Goal: Task Accomplishment & Management: Manage account settings

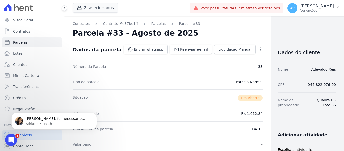
scroll to position [151, 0]
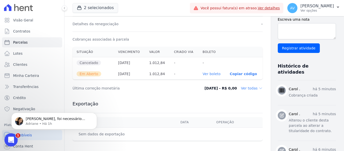
click at [12, 139] on icon "Abertura do Messenger da Intercom" at bounding box center [10, 139] width 8 height 8
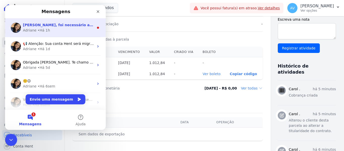
click at [51, 26] on span "[PERSON_NAME], foi necessário abrir o chamado para que a mudança seja realizada…" at bounding box center [228, 25] width 410 height 4
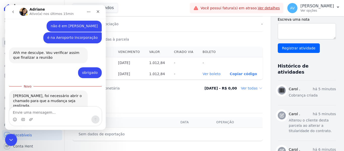
scroll to position [160, 0]
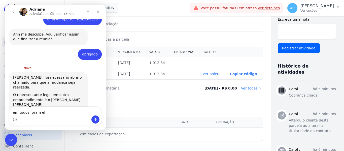
type textarea "em todos foram ele"
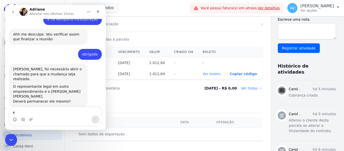
scroll to position [167, 0]
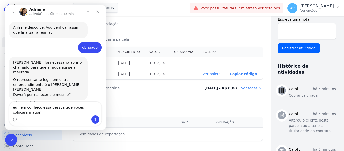
type textarea "eu nem conheço essa pessoa que voces colocaram agora"
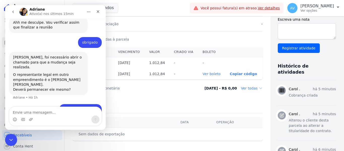
scroll to position [183, 0]
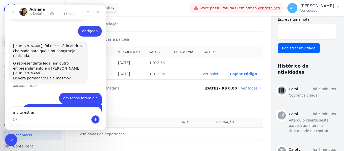
type textarea "muito estranho"
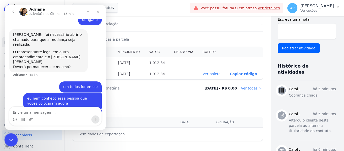
click at [11, 137] on icon "Encerramento do Messenger da Intercom" at bounding box center [10, 139] width 6 height 6
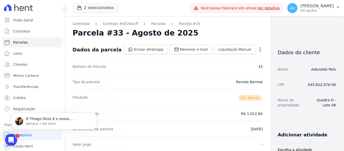
scroll to position [0, 0]
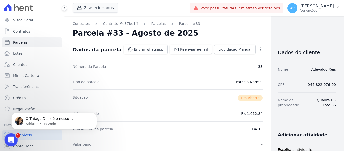
click at [10, 136] on icon "Abertura do Messenger da Intercom" at bounding box center [10, 139] width 8 height 8
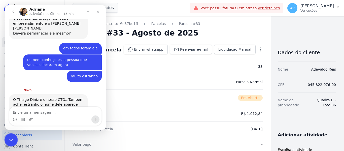
scroll to position [237, 0]
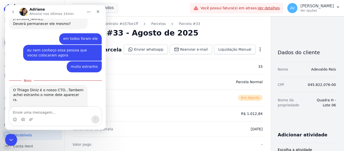
click at [32, 111] on textarea "Envie uma mensagem..." at bounding box center [55, 111] width 92 height 9
type textarea "obrigado"
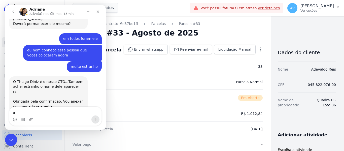
scroll to position [244, 0]
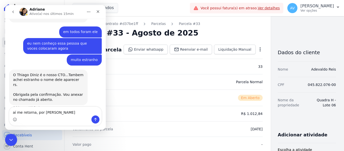
type textarea "aí me retorna, por favor"
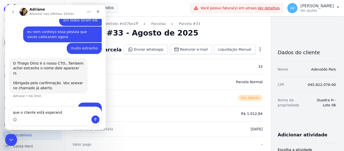
type textarea "que o cliente está esperando"
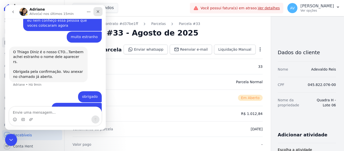
drag, startPoint x: 98, startPoint y: 14, endPoint x: 101, endPoint y: 21, distance: 7.5
click at [98, 14] on div "Fechar" at bounding box center [98, 11] width 9 height 9
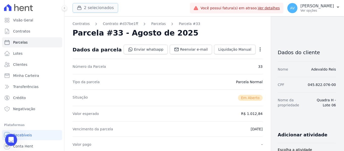
click at [88, 10] on button "2 selecionados" at bounding box center [96, 8] width 46 height 10
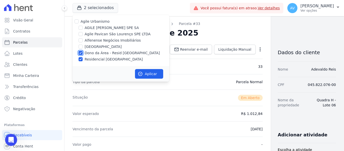
click at [82, 53] on input "Dono da Área - Resid [GEOGRAPHIC_DATA]" at bounding box center [81, 53] width 4 height 4
checkbox input "false"
click at [79, 62] on div "Agile Urbanismo AGILE [PERSON_NAME] SPE SA [GEOGRAPHIC_DATA] SPE LTDA Alfenense…" at bounding box center [121, 40] width 97 height 51
click at [81, 35] on input "Agile Pavican São Lourenço SPE LTDA" at bounding box center [81, 34] width 4 height 4
checkbox input "true"
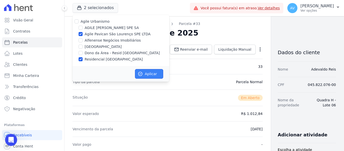
click at [142, 75] on icon "button" at bounding box center [141, 74] width 4 height 4
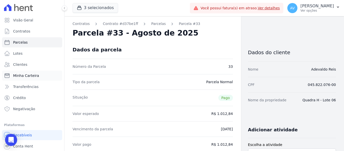
click at [29, 76] on span "Minha Carteira" at bounding box center [26, 75] width 26 height 5
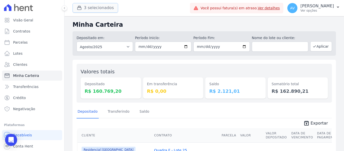
click at [88, 11] on button "3 selecionados" at bounding box center [96, 8] width 46 height 10
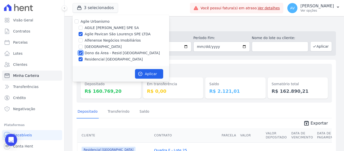
click at [81, 53] on input "Dono da Área - Resid [GEOGRAPHIC_DATA]" at bounding box center [81, 53] width 4 height 4
checkbox input "false"
click at [81, 61] on input "Residencial [GEOGRAPHIC_DATA]" at bounding box center [81, 59] width 4 height 4
checkbox input "false"
click at [157, 76] on button "Aplicar" at bounding box center [149, 74] width 28 height 10
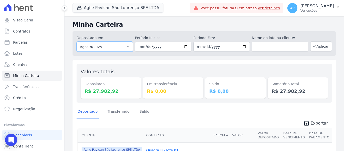
click at [128, 47] on select "Todos os meses Janeiro/2022 Fevereiro/2022 Março/2022 Abril/2022 Maio/2022 Junh…" at bounding box center [105, 47] width 56 height 10
select select "07/2025"
click at [77, 42] on select "Todos os meses Janeiro/2022 Fevereiro/2022 Março/2022 Abril/2022 Maio/2022 Junh…" at bounding box center [105, 47] width 56 height 10
click at [322, 42] on button "Aplicar" at bounding box center [322, 46] width 22 height 10
click at [311, 119] on span "unarchive Exportar" at bounding box center [205, 122] width 256 height 9
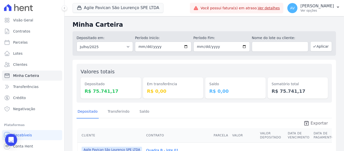
click at [316, 122] on span "Exportar" at bounding box center [319, 123] width 17 height 6
click at [141, 8] on button "Agile Pavican São Lourenço SPE LTDA" at bounding box center [118, 8] width 91 height 10
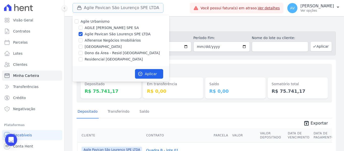
click at [141, 8] on button "Agile Pavican São Lourenço SPE LTDA" at bounding box center [118, 8] width 91 height 10
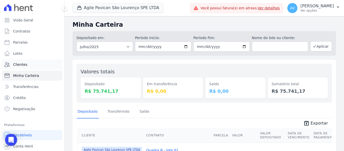
click at [33, 64] on link "Clientes" at bounding box center [32, 64] width 60 height 10
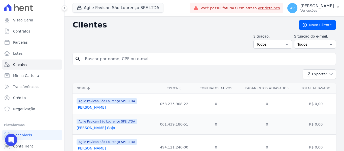
click at [108, 61] on input "search" at bounding box center [208, 59] width 252 height 10
type input "jean"
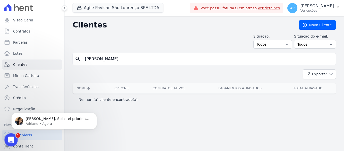
click at [8, 137] on div "Abertura do Messenger da Intercom" at bounding box center [10, 139] width 17 height 17
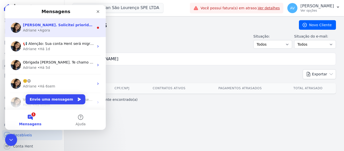
click at [56, 26] on span "Sim André. Solicitei prioridade no ajuste. ; )" at bounding box center [73, 25] width 100 height 4
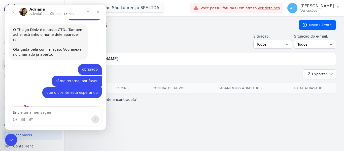
scroll to position [291, 0]
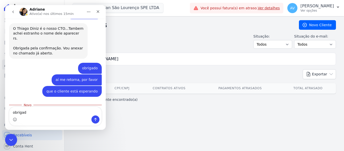
type textarea "obrigado"
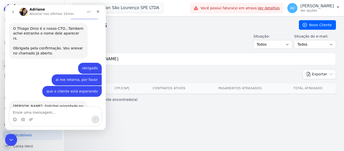
scroll to position [297, 0]
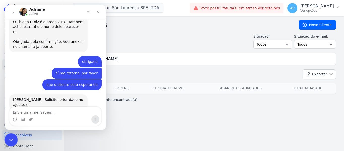
click at [8, 138] on icon "Encerramento do Messenger da Intercom" at bounding box center [10, 139] width 6 height 6
